Goal: Task Accomplishment & Management: Manage account settings

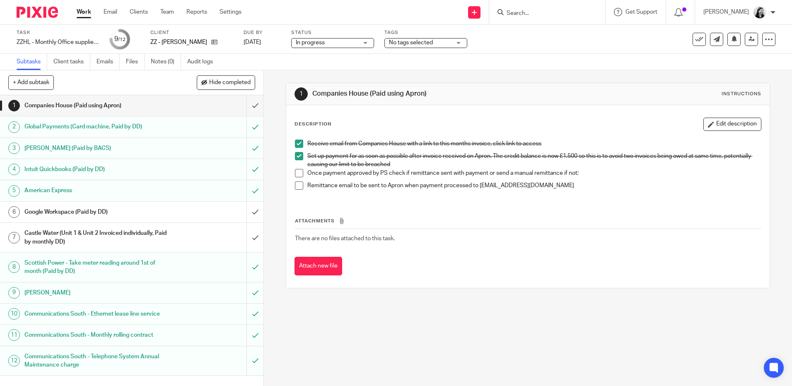
click at [170, 234] on div "Castle Water (Unit 1 & Unit 2 Invoiced individually, Paid by monthly DD)" at bounding box center [131, 237] width 214 height 21
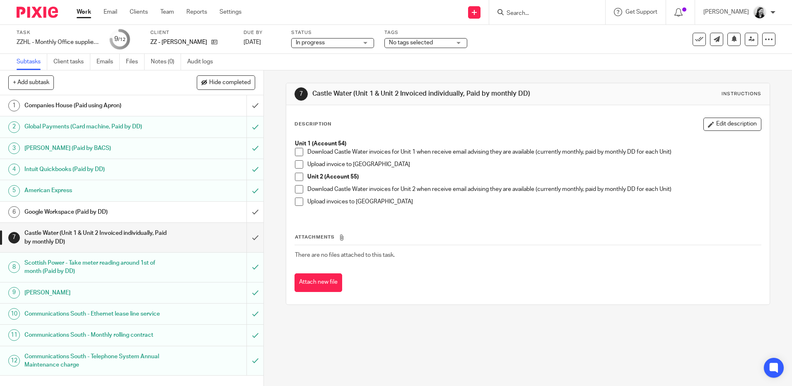
click at [153, 205] on link "6 Google Workspace (Paid by DD)" at bounding box center [123, 212] width 246 height 21
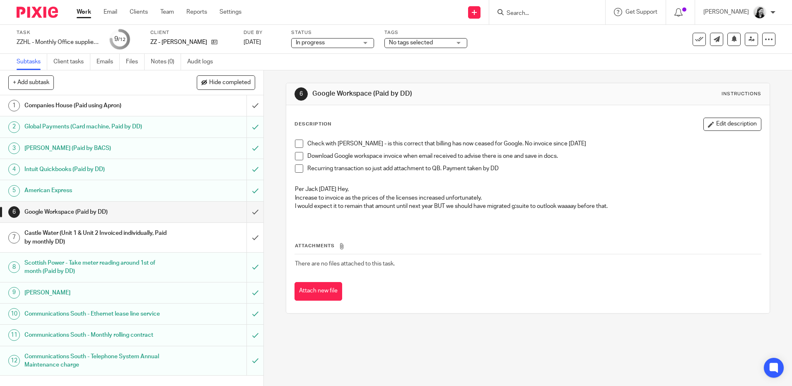
click at [768, 9] on div "[PERSON_NAME]" at bounding box center [739, 12] width 72 height 13
click at [85, 13] on link "Work" at bounding box center [84, 12] width 14 height 8
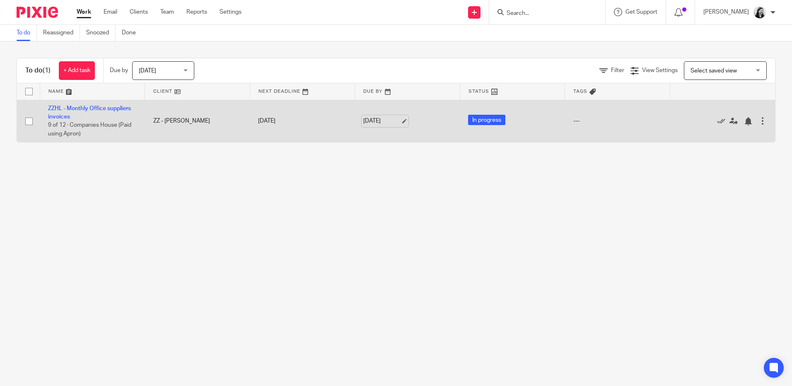
click at [381, 120] on link "14 Aug 2025" at bounding box center [381, 121] width 37 height 9
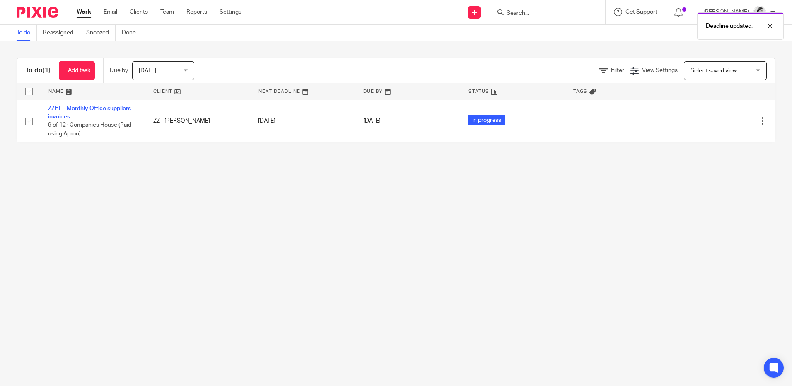
click at [192, 70] on div "Today Today" at bounding box center [163, 70] width 62 height 19
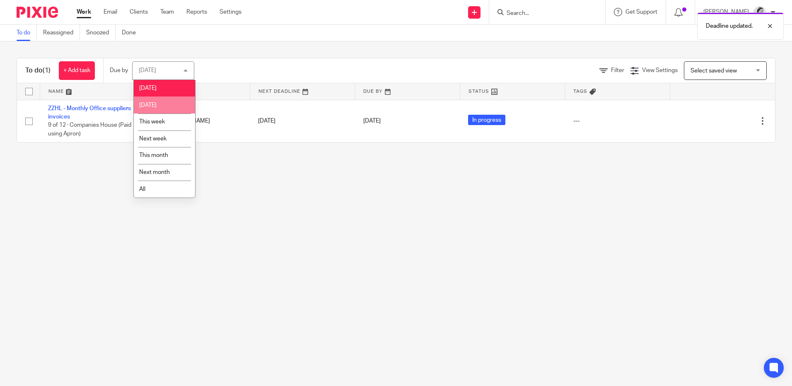
click at [159, 101] on li "[DATE]" at bounding box center [164, 105] width 61 height 17
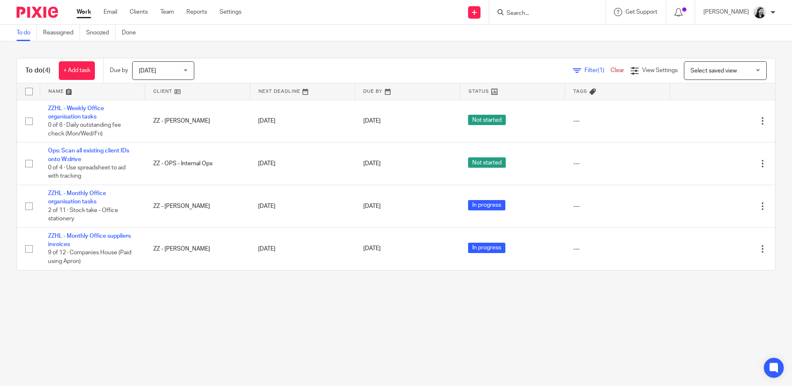
click at [755, 17] on img at bounding box center [759, 12] width 13 height 13
drag, startPoint x: 740, startPoint y: 65, endPoint x: 739, endPoint y: 59, distance: 5.9
click at [740, 65] on ul "My profile Email integration Logout" at bounding box center [743, 45] width 63 height 45
click at [739, 59] on span "Logout" at bounding box center [737, 58] width 19 height 6
